Goal: Task Accomplishment & Management: Manage account settings

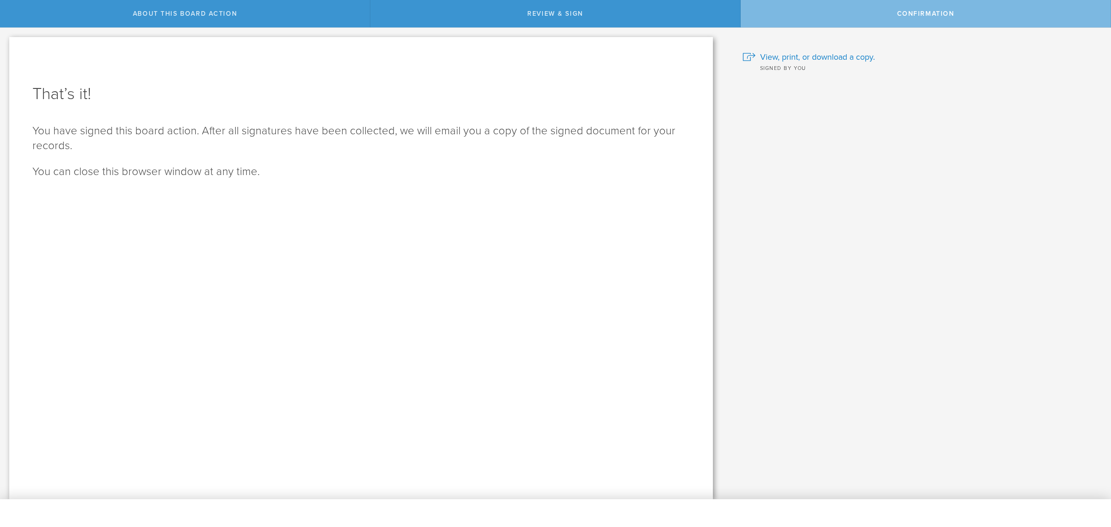
click at [123, 167] on p "You can close this browser window at any time." at bounding box center [360, 171] width 657 height 15
drag, startPoint x: 209, startPoint y: 177, endPoint x: 441, endPoint y: 189, distance: 232.1
click at [441, 189] on div "That’s it! You have signed this board action. After all signatures have been co…" at bounding box center [360, 268] width 703 height 462
drag, startPoint x: 896, startPoint y: 286, endPoint x: 854, endPoint y: 65, distance: 224.6
click at [895, 259] on div "What is Gust Launch? Gust Launch is a service that WanderHer, Inc. uses to mana…" at bounding box center [916, 263] width 389 height 471
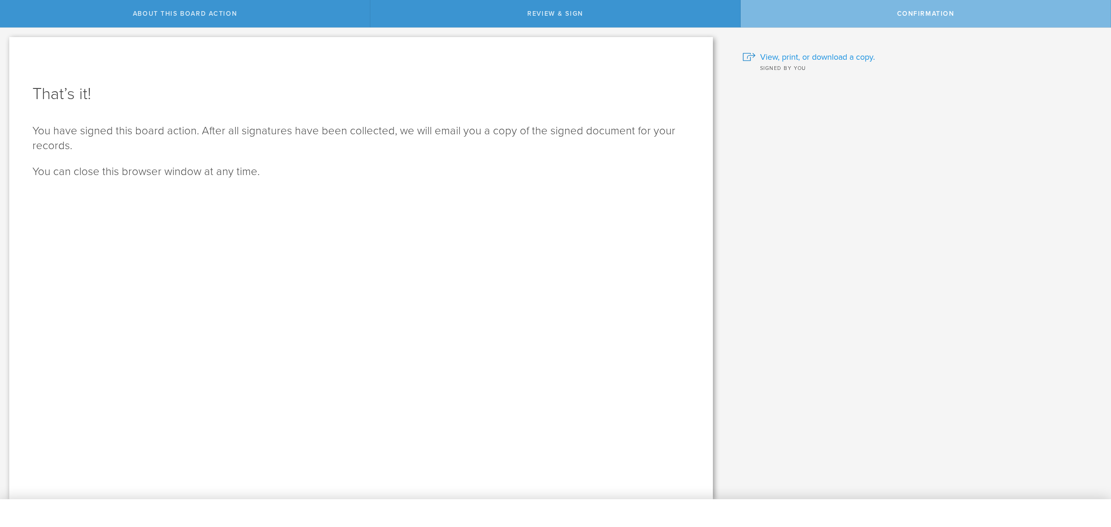
click at [841, 56] on span "View, print, or download a copy." at bounding box center [817, 57] width 115 height 12
click at [799, 58] on span "View, print, or download a copy." at bounding box center [817, 57] width 115 height 12
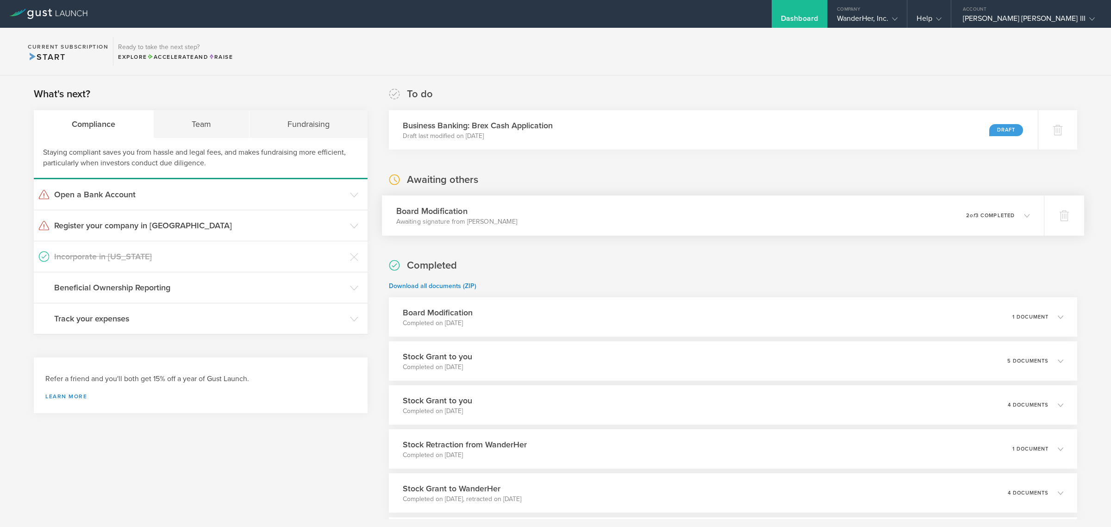
click at [597, 200] on div "Board Modification Awaiting signature from [PERSON_NAME] Moral 0 undeliverable …" at bounding box center [713, 215] width 662 height 40
